Goal: Task Accomplishment & Management: Use online tool/utility

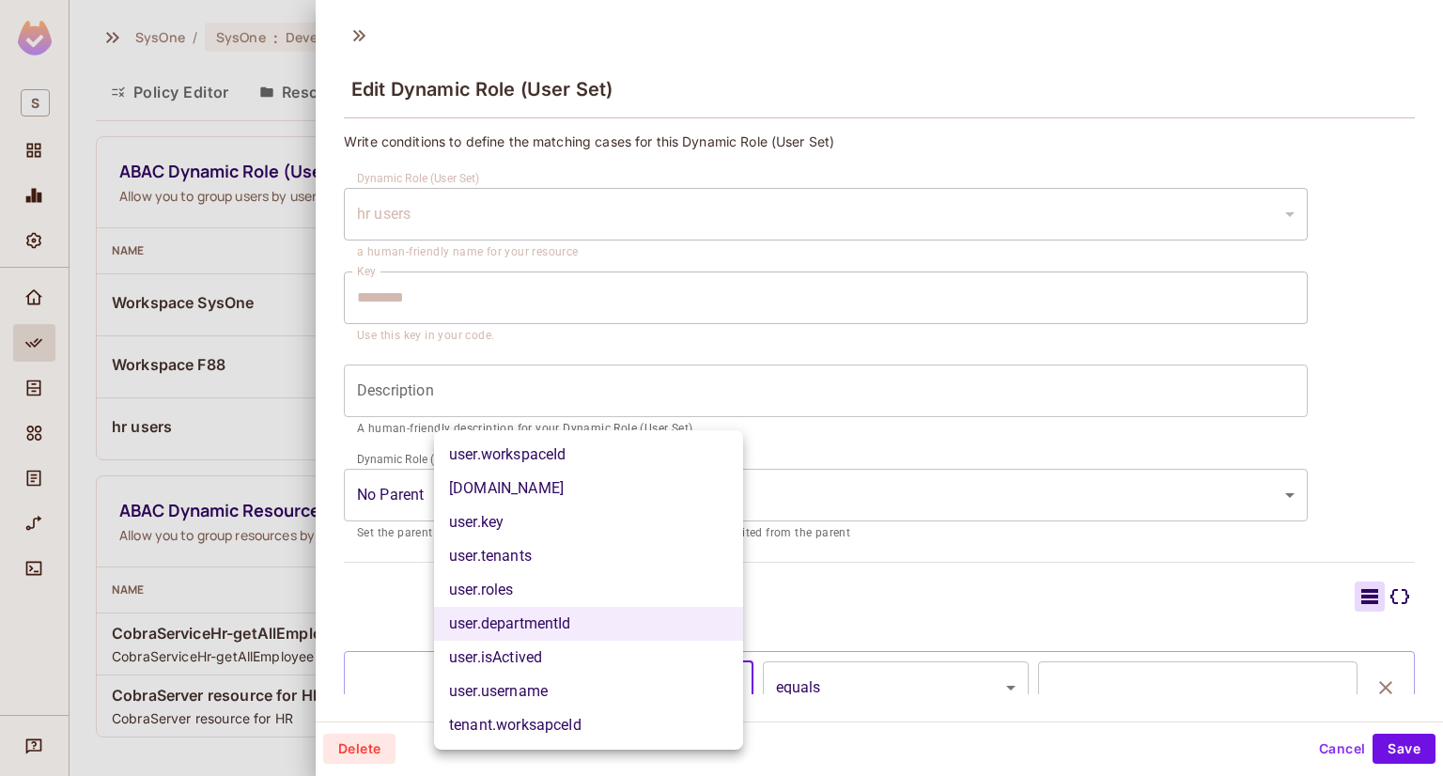
scroll to position [282, 0]
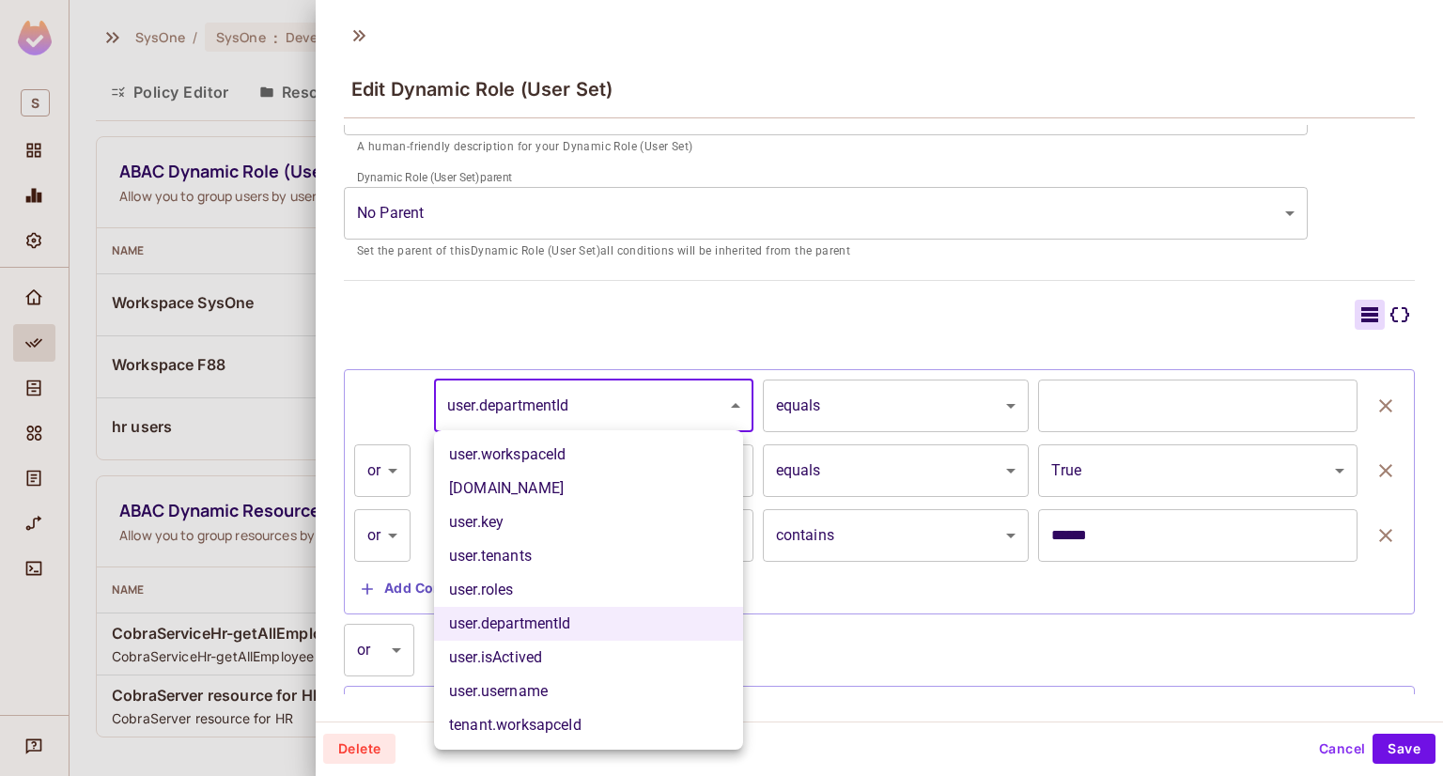
click at [560, 522] on li "user.key" at bounding box center [588, 522] width 309 height 34
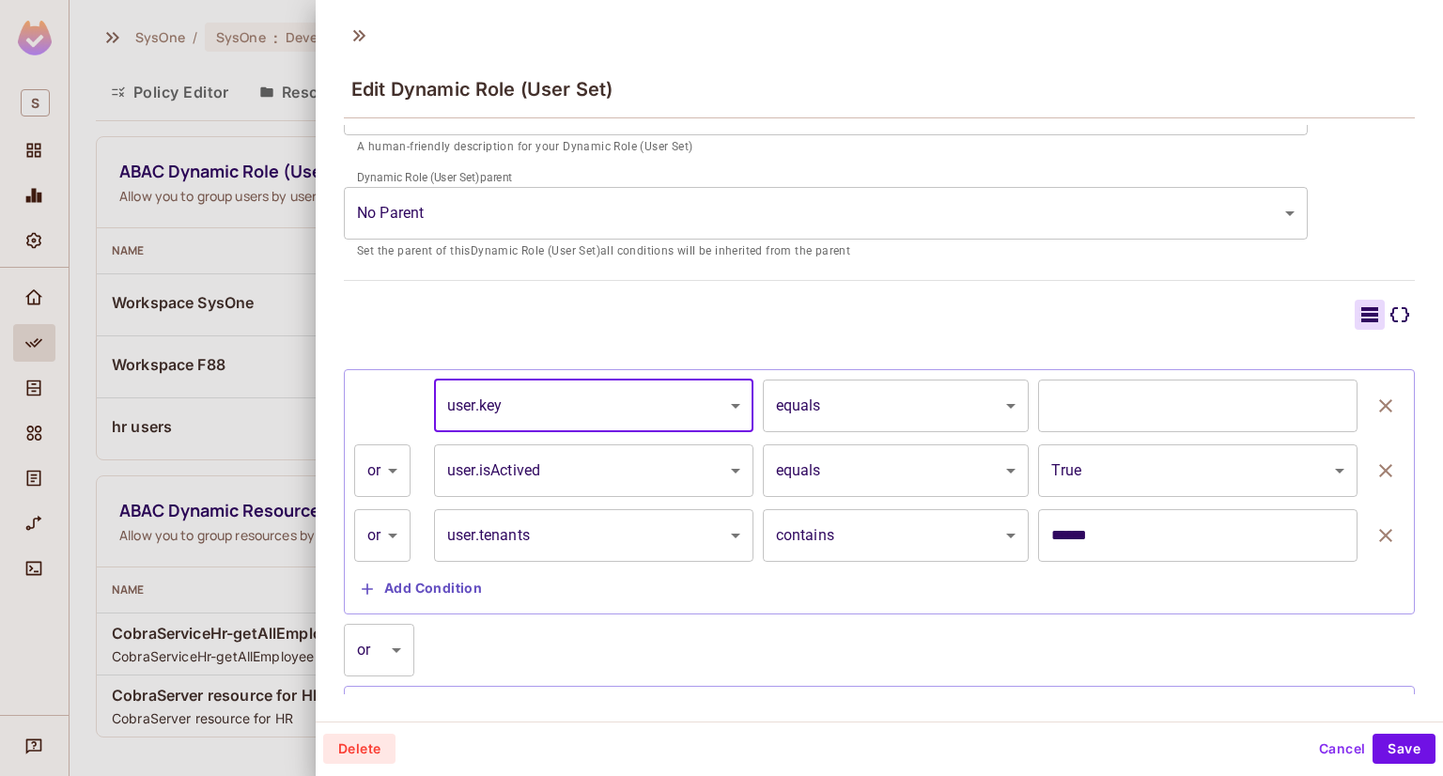
click at [625, 392] on body "S SysOne / SysOne : Development / Policy Editor Policy Editor Resources Roles A…" at bounding box center [721, 388] width 1443 height 776
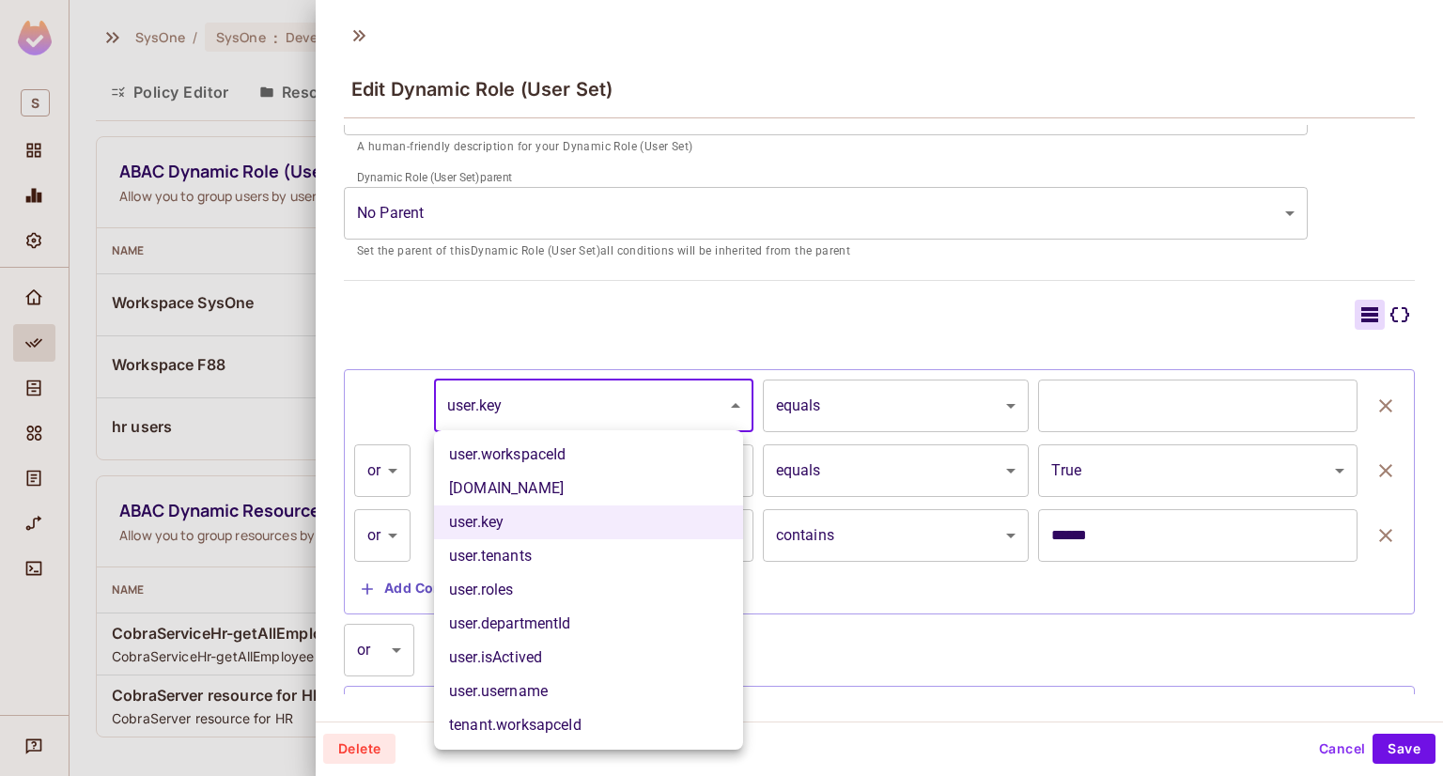
click at [572, 450] on li "user.workspaceId" at bounding box center [588, 455] width 309 height 34
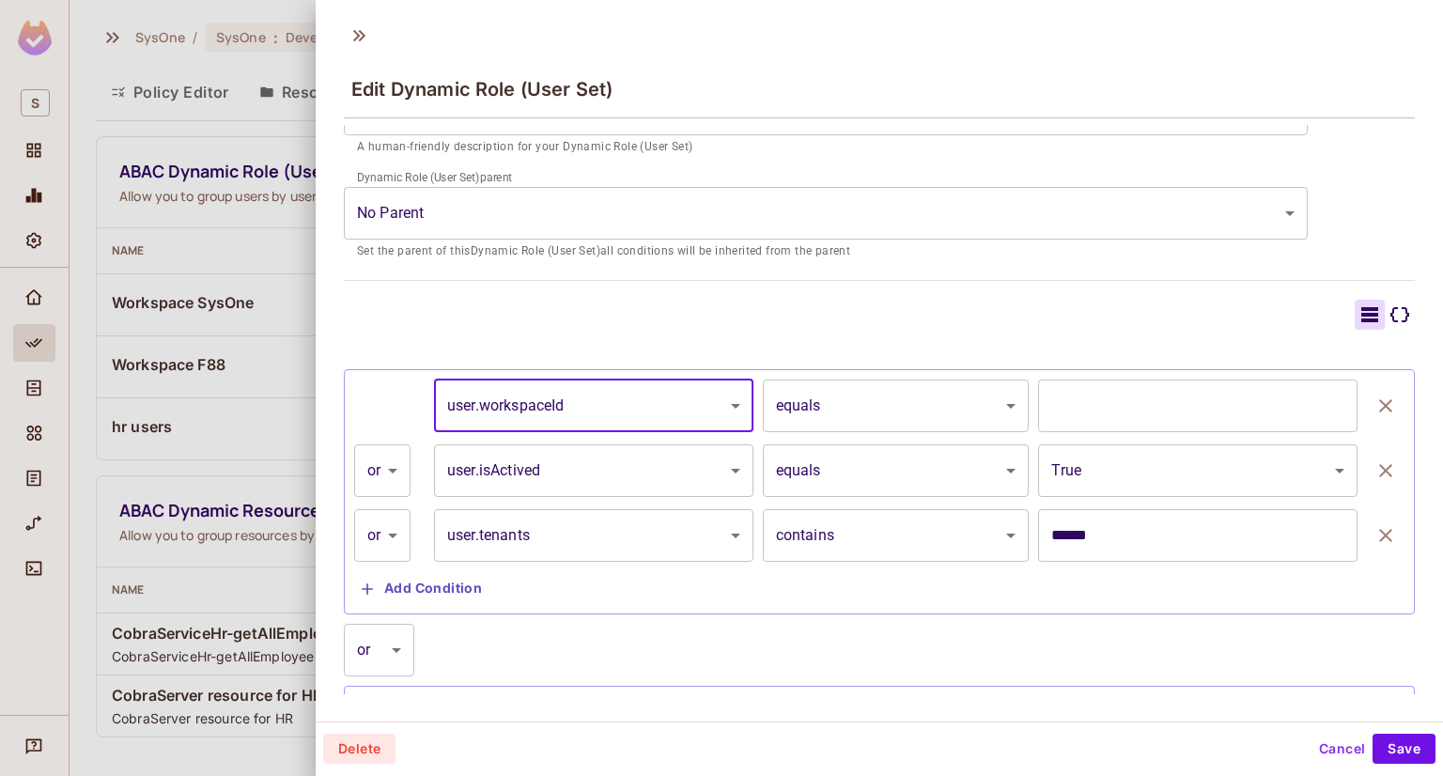
click at [650, 399] on body "S SysOne / SysOne : Development / Policy Editor Policy Editor Resources Roles A…" at bounding box center [721, 388] width 1443 height 776
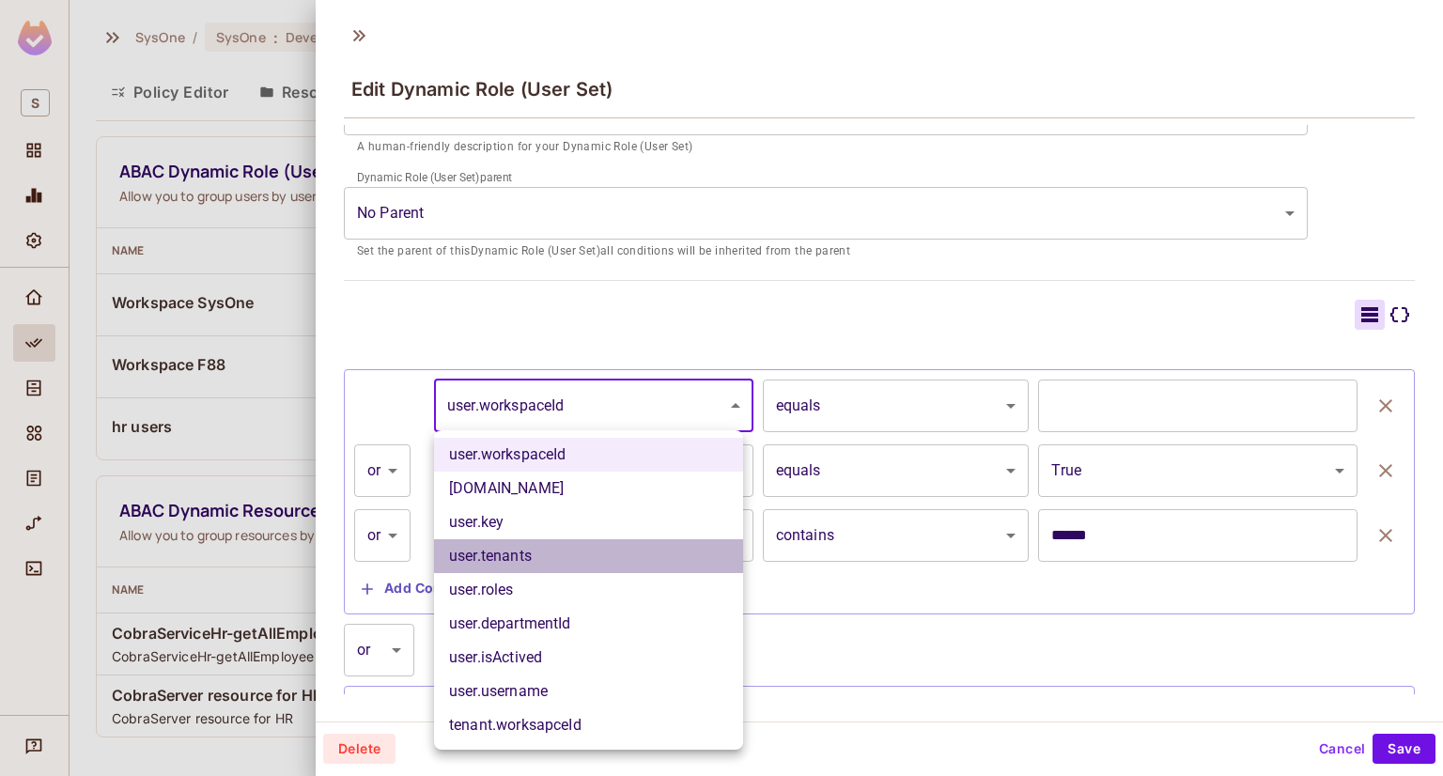
click at [534, 546] on li "user.tenants" at bounding box center [588, 556] width 309 height 34
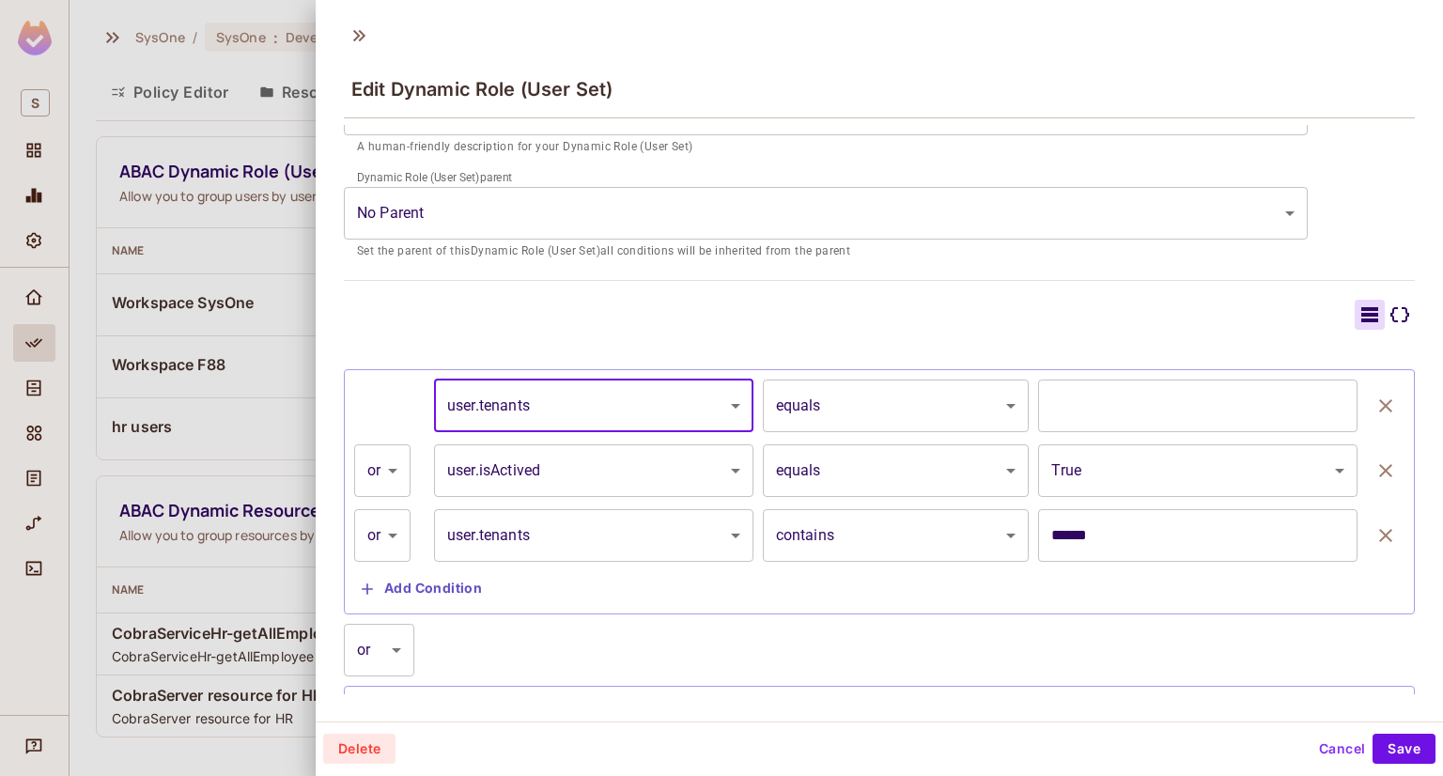
click at [709, 403] on body "S SysOne / SysOne : Development / Policy Editor Policy Editor Resources Roles A…" at bounding box center [721, 388] width 1443 height 776
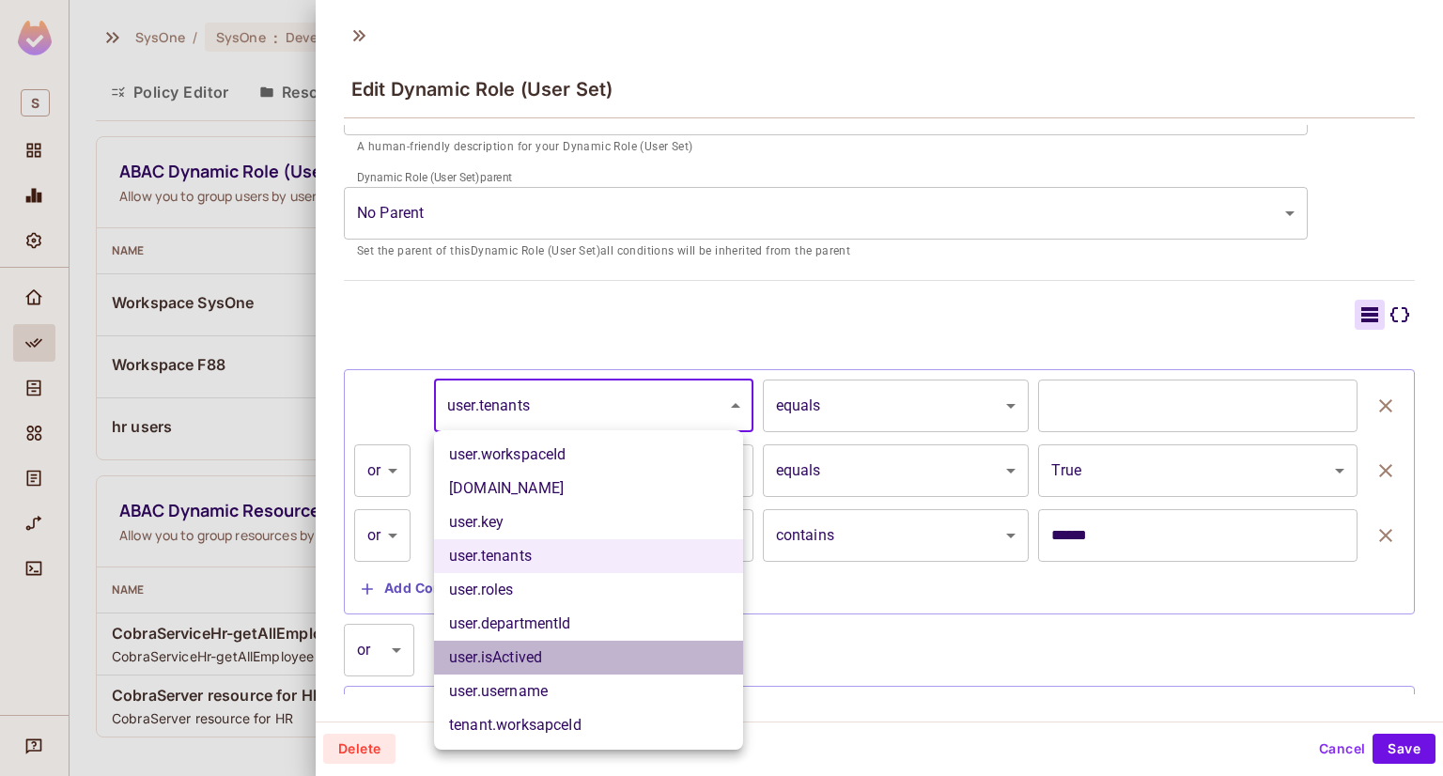
click at [506, 659] on li "user.isActived" at bounding box center [588, 658] width 309 height 34
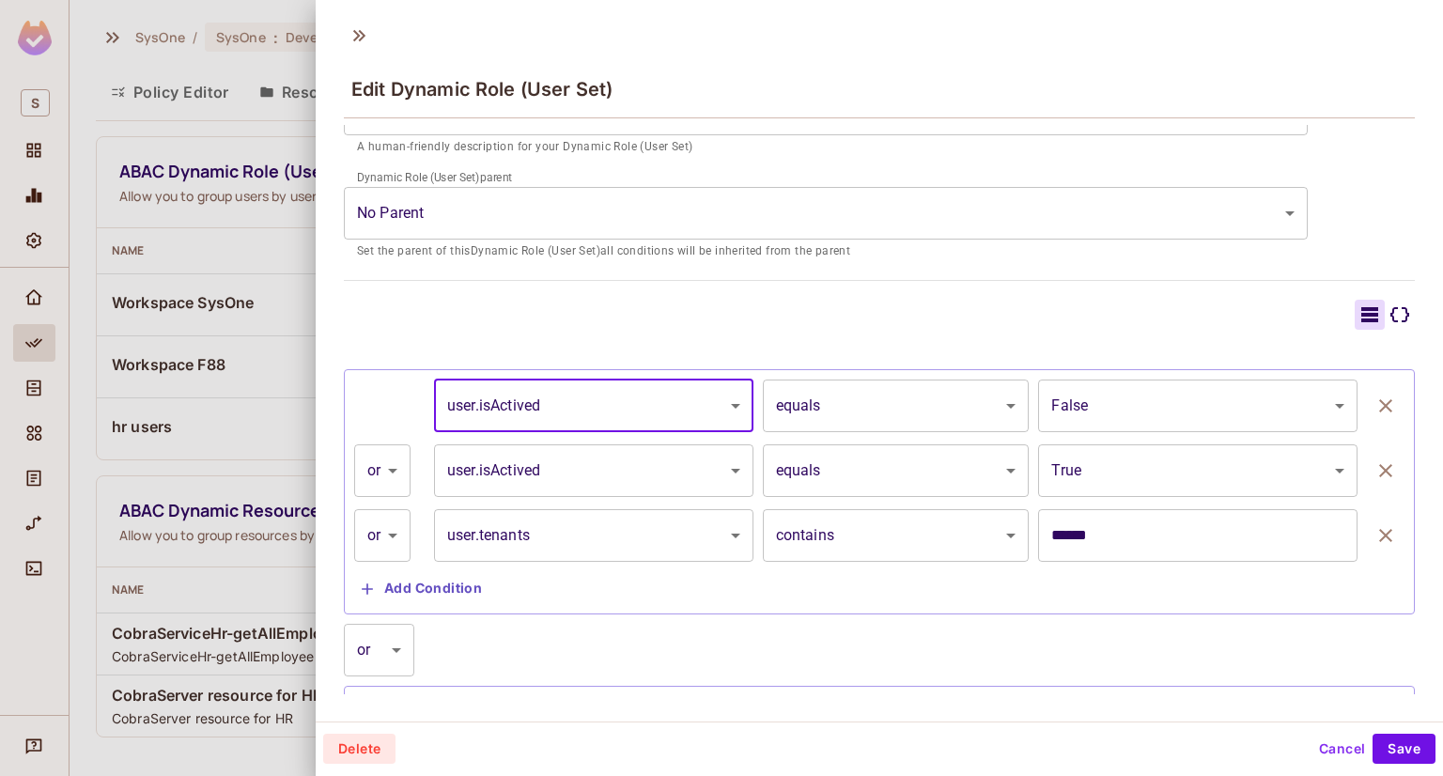
click at [676, 398] on body "S SysOne / SysOne : Development / Policy Editor Policy Editor Resources Roles A…" at bounding box center [721, 388] width 1443 height 776
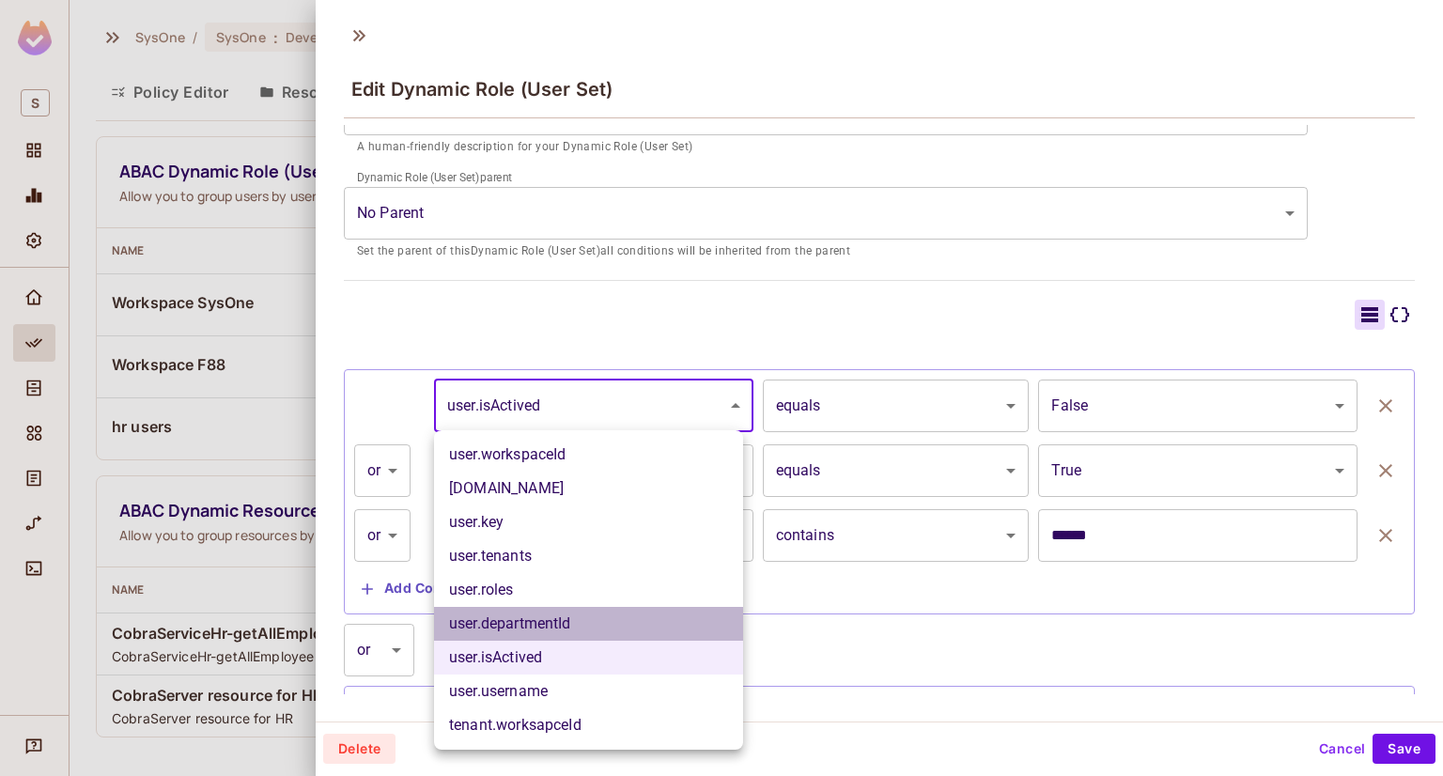
click at [639, 638] on li "user.departmentId" at bounding box center [588, 624] width 309 height 34
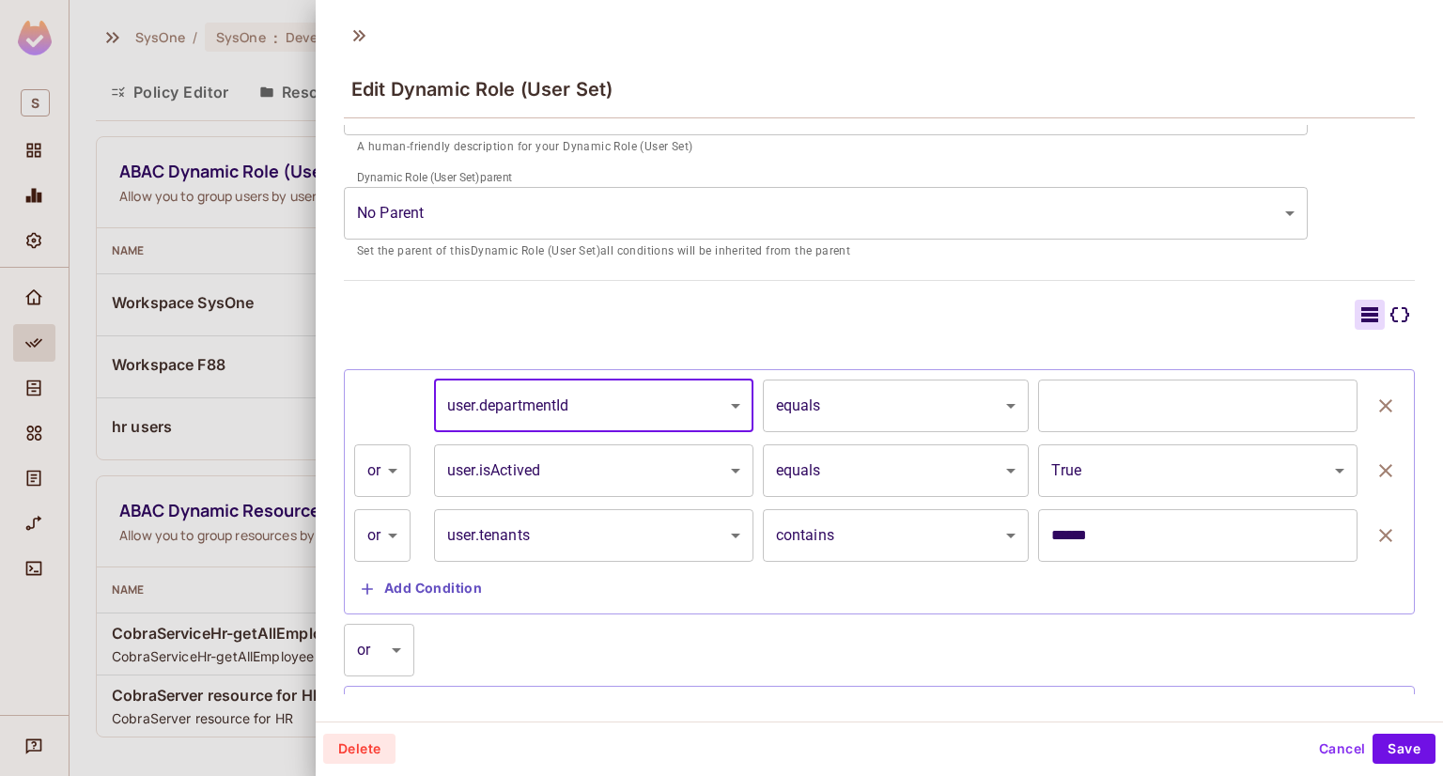
click at [643, 392] on body "S SysOne / SysOne : Development / Policy Editor Policy Editor Resources Roles A…" at bounding box center [721, 388] width 1443 height 776
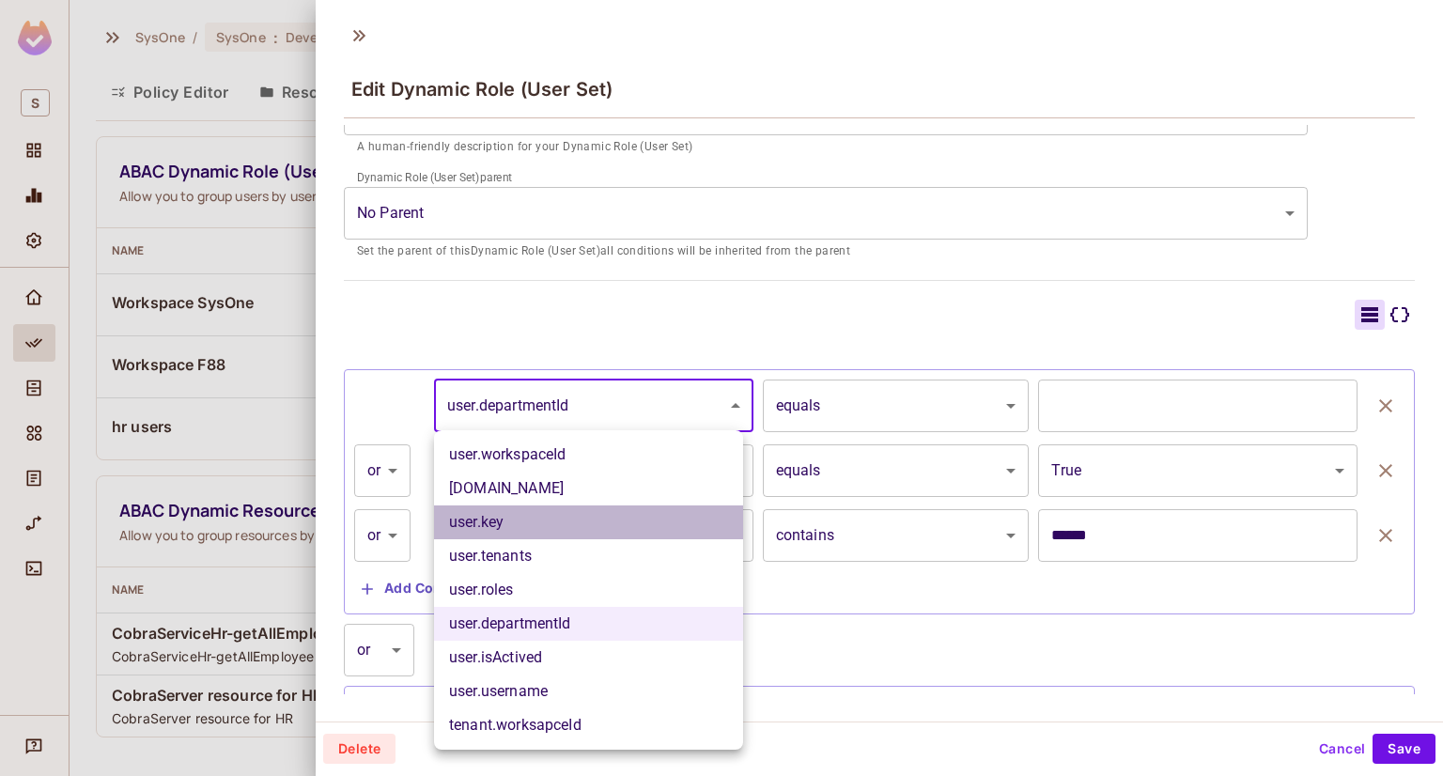
click at [597, 511] on li "user.key" at bounding box center [588, 522] width 309 height 34
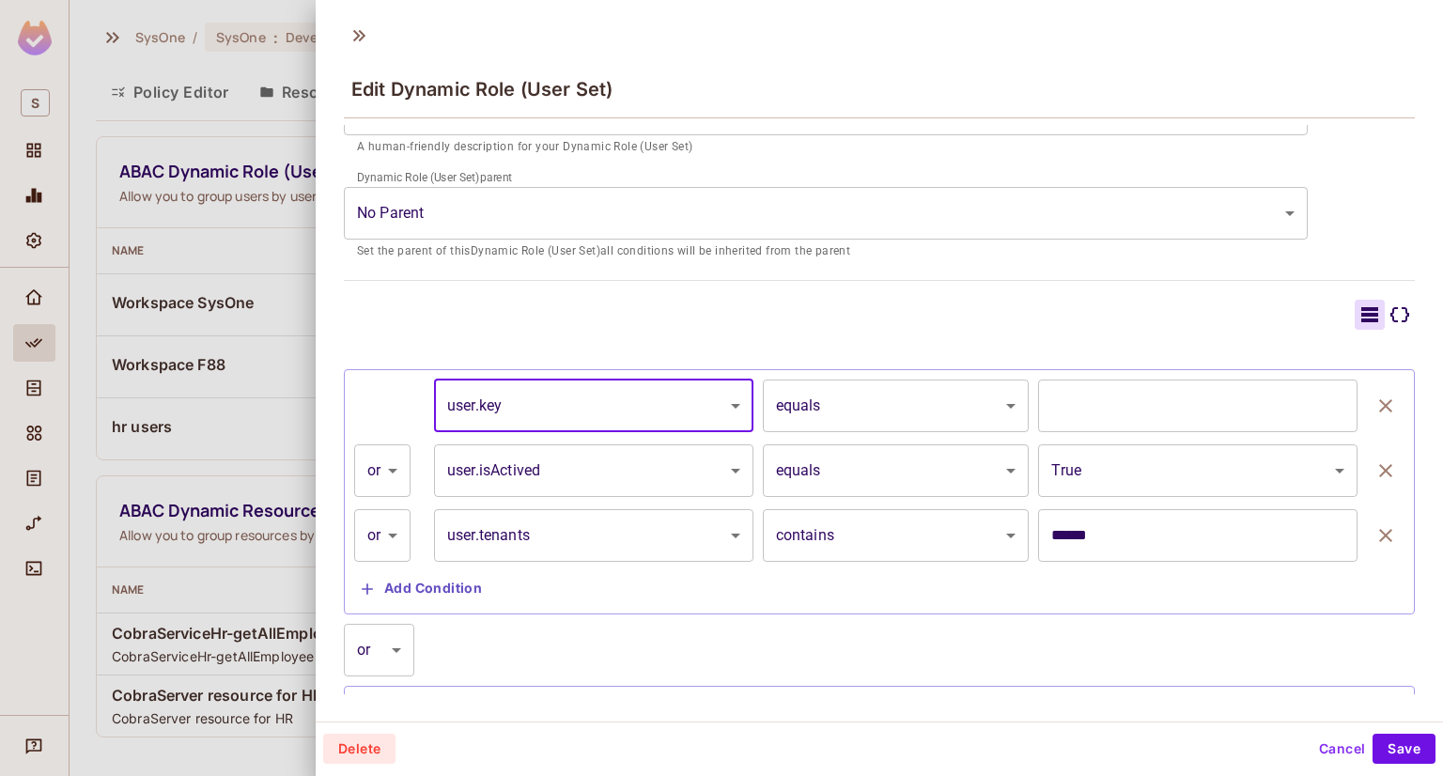
click at [653, 407] on body "S SysOne / SysOne : Development / Policy Editor Policy Editor Resources Roles A…" at bounding box center [721, 388] width 1443 height 776
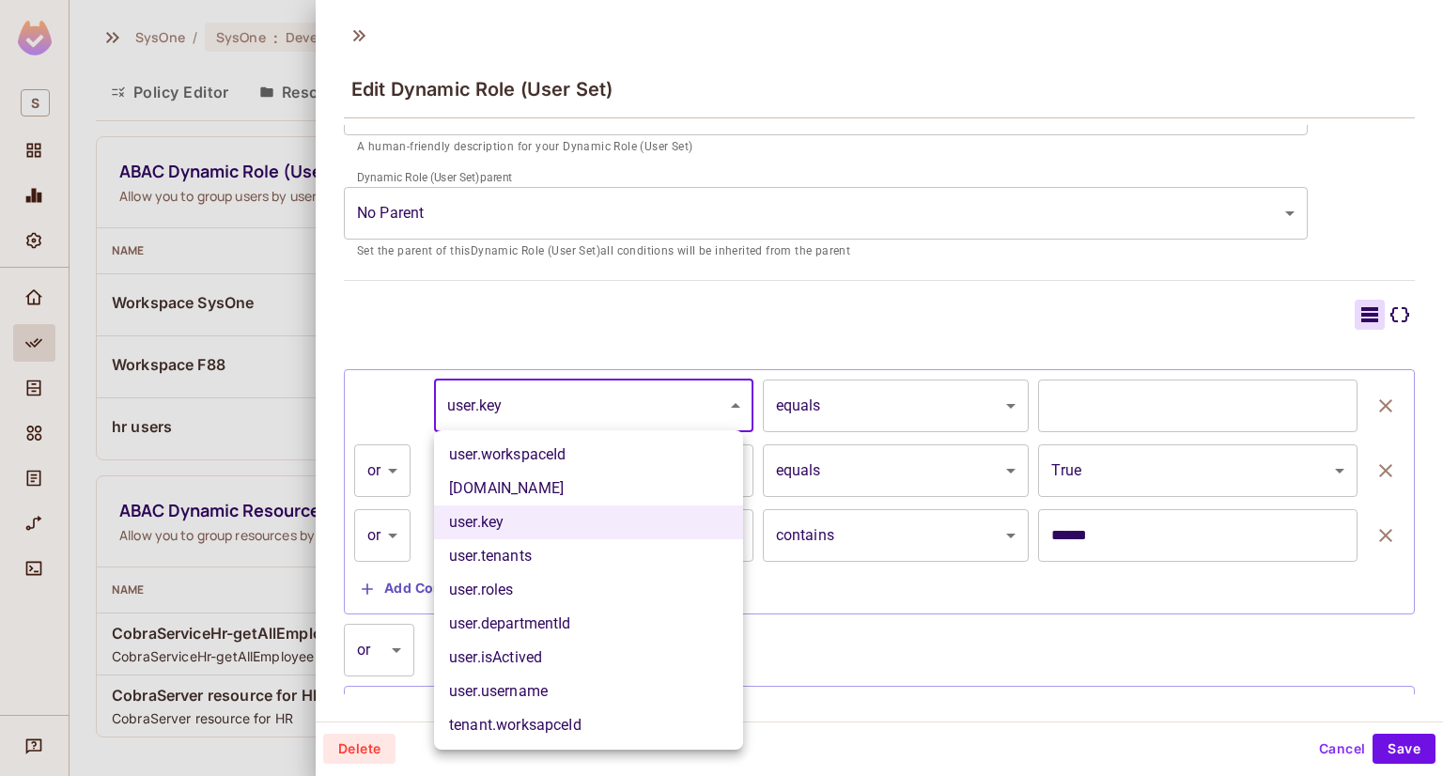
click at [630, 461] on li "user.workspaceId" at bounding box center [588, 455] width 309 height 34
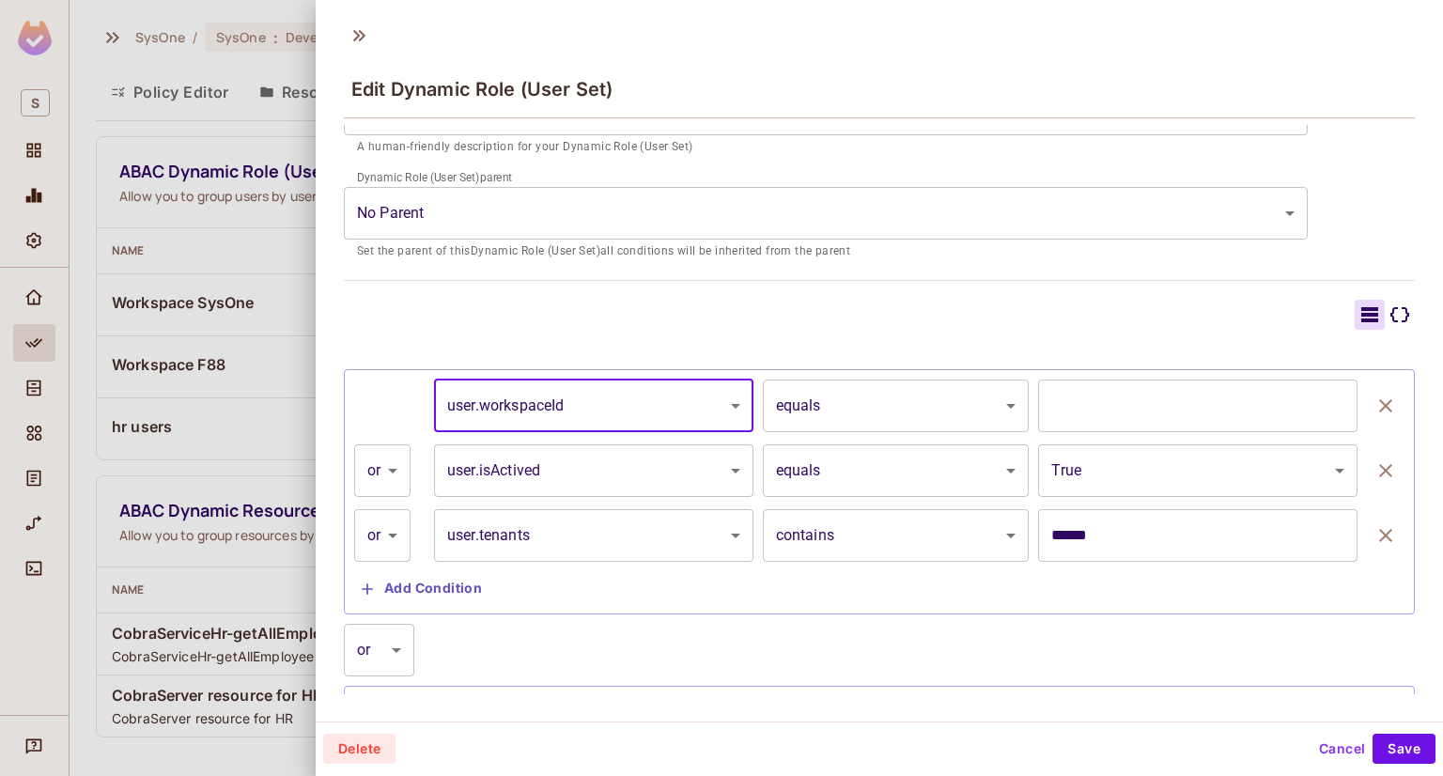
click at [676, 405] on body "S SysOne / SysOne : Development / Policy Editor Policy Editor Resources Roles A…" at bounding box center [721, 388] width 1443 height 776
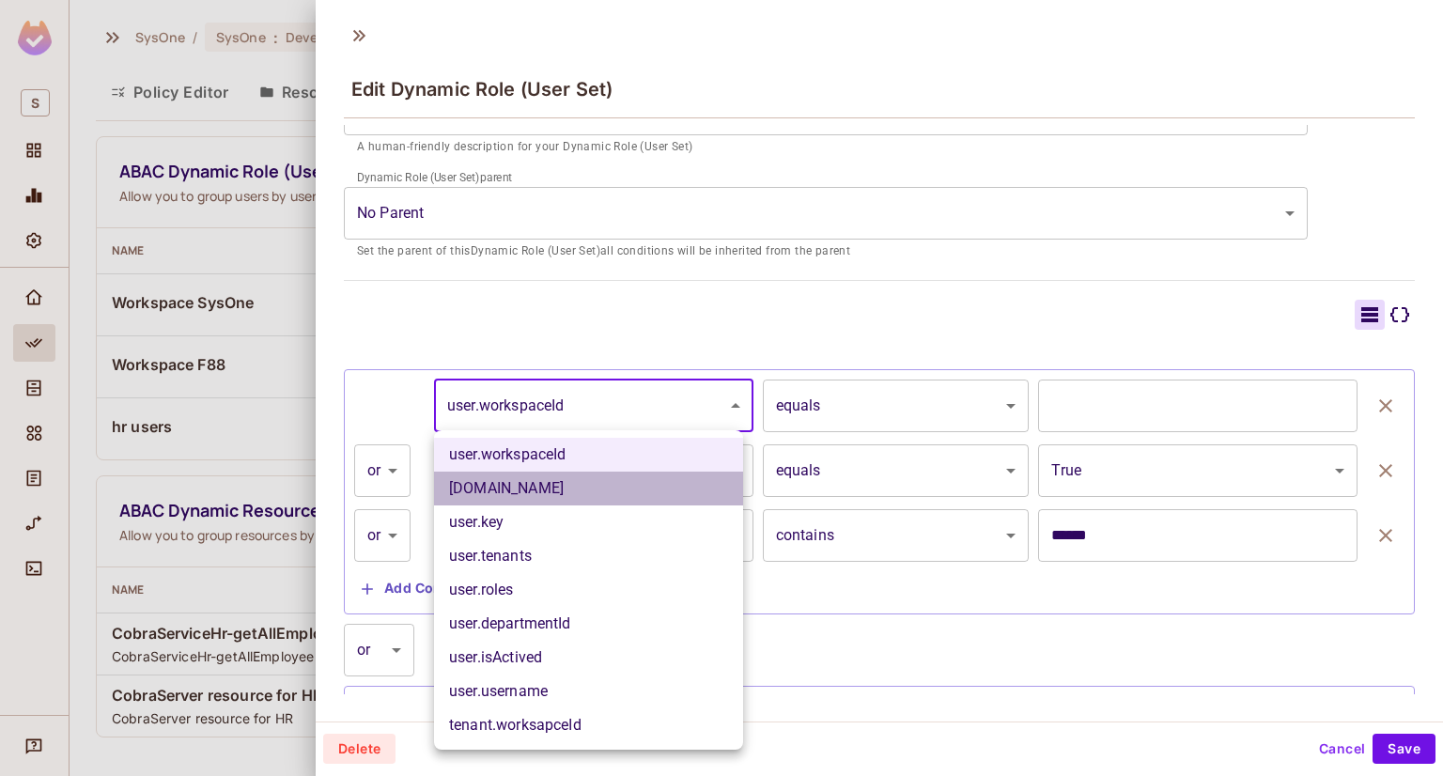
click at [633, 485] on li "[DOMAIN_NAME]" at bounding box center [588, 489] width 309 height 34
type input "**********"
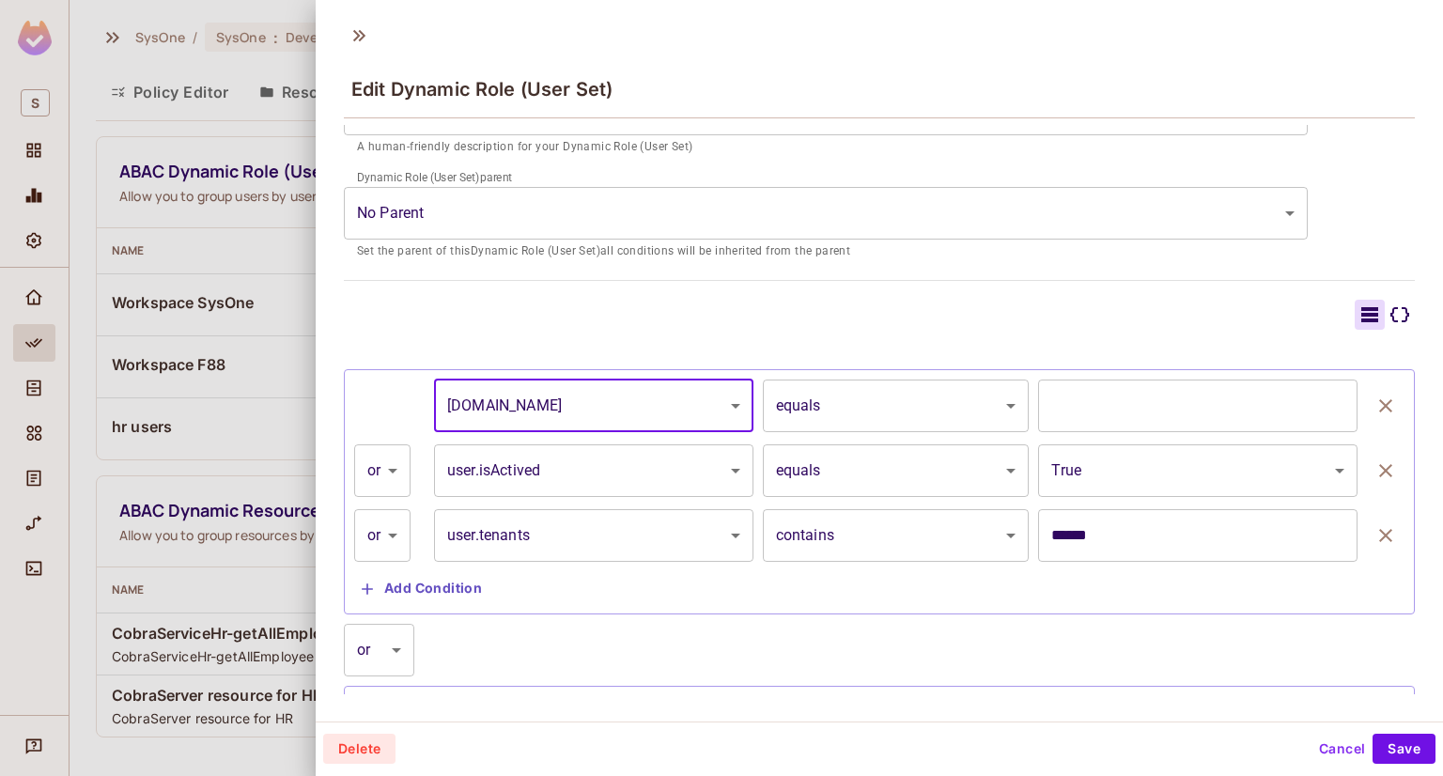
click at [708, 392] on body "S SysOne / SysOne : Development / Policy Editor Policy Editor Resources Roles A…" at bounding box center [721, 388] width 1443 height 776
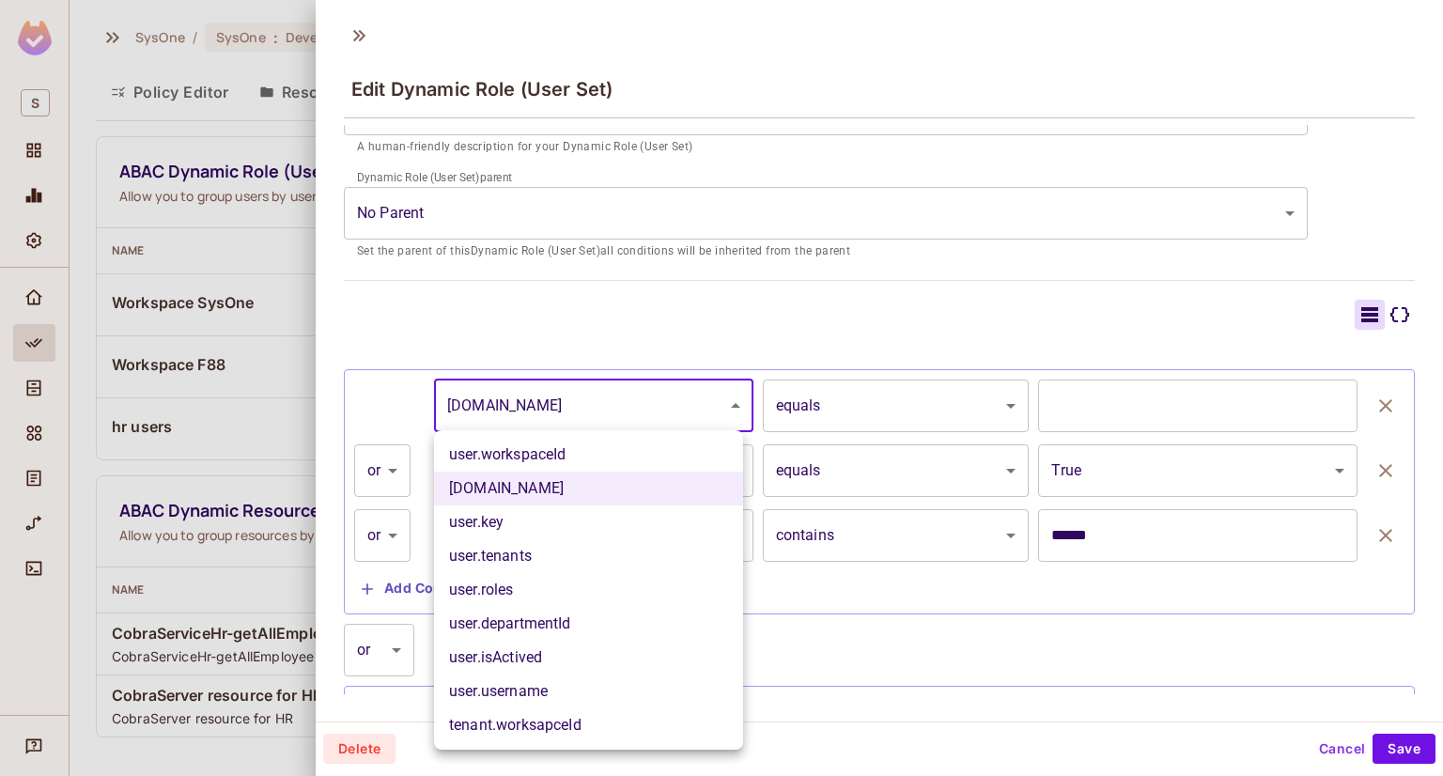
click at [642, 490] on li "[DOMAIN_NAME]" at bounding box center [588, 489] width 309 height 34
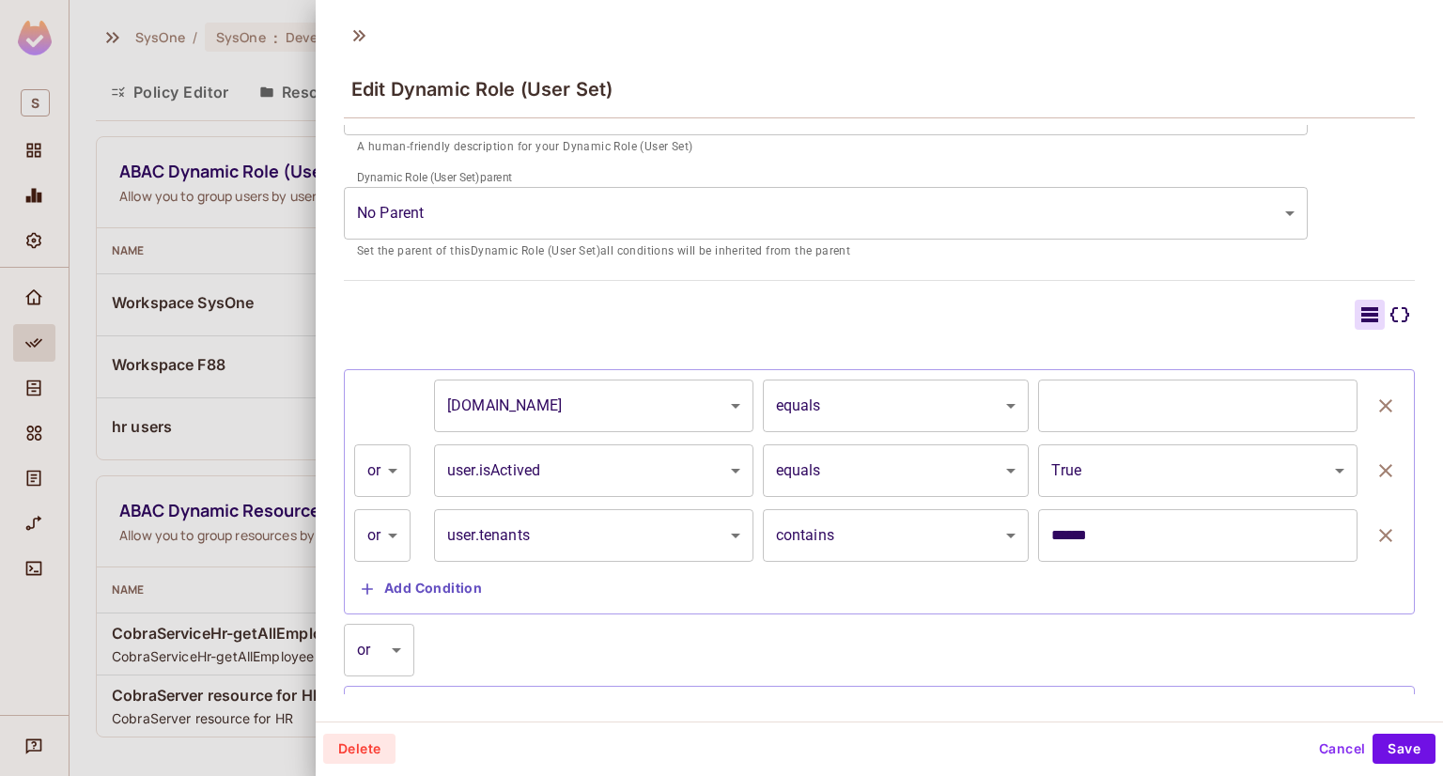
click at [1388, 321] on icon at bounding box center [1399, 314] width 23 height 23
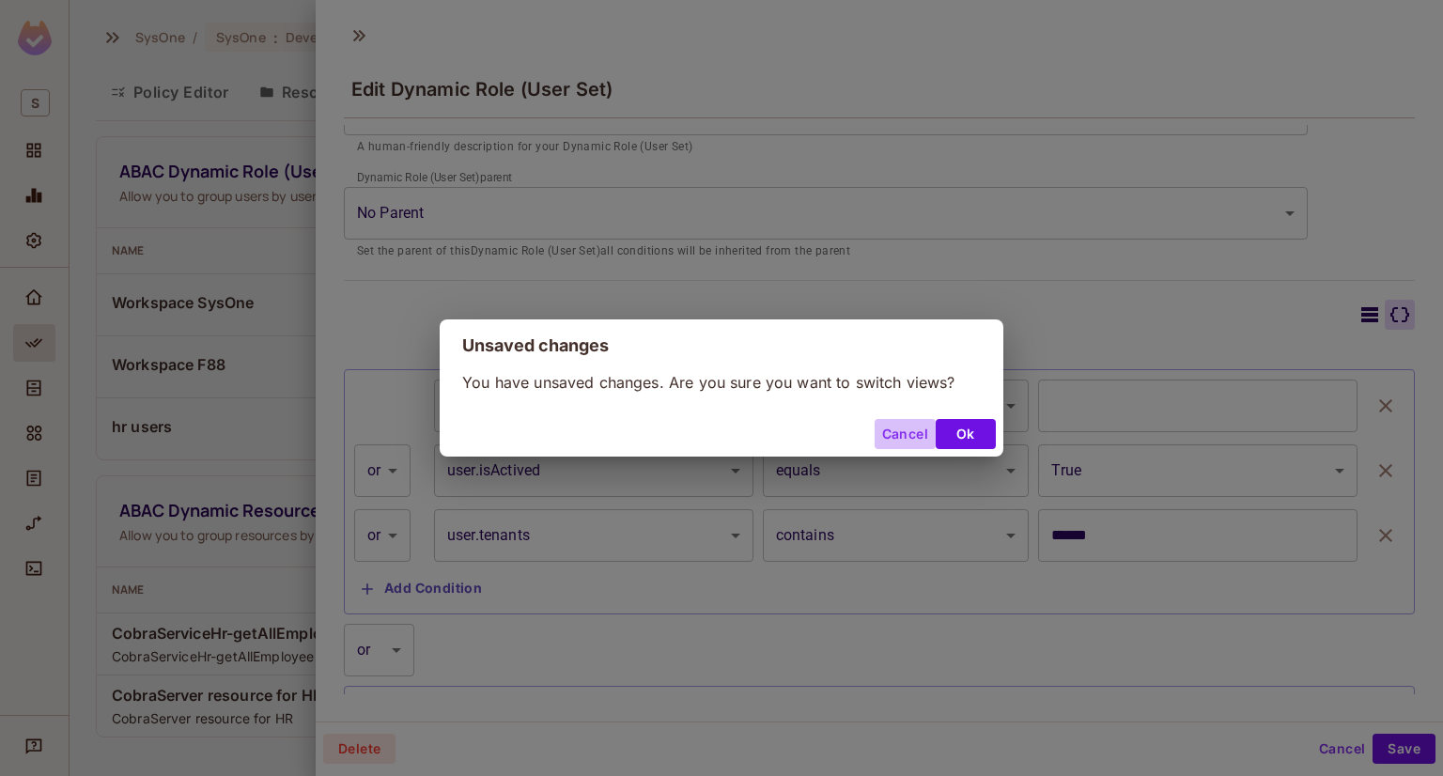
click at [911, 426] on button "Cancel" at bounding box center [905, 434] width 61 height 30
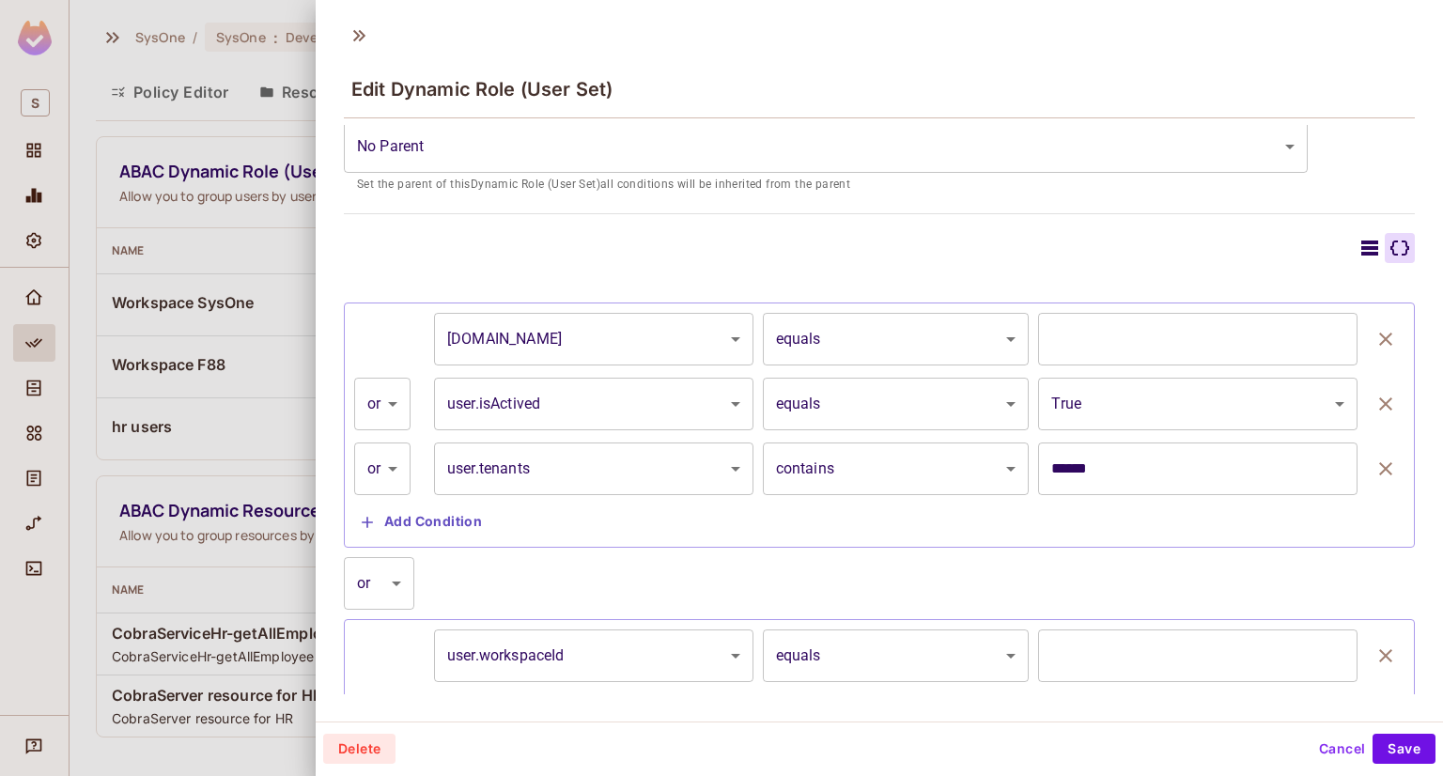
scroll to position [427, 0]
